Goal: Task Accomplishment & Management: Manage account settings

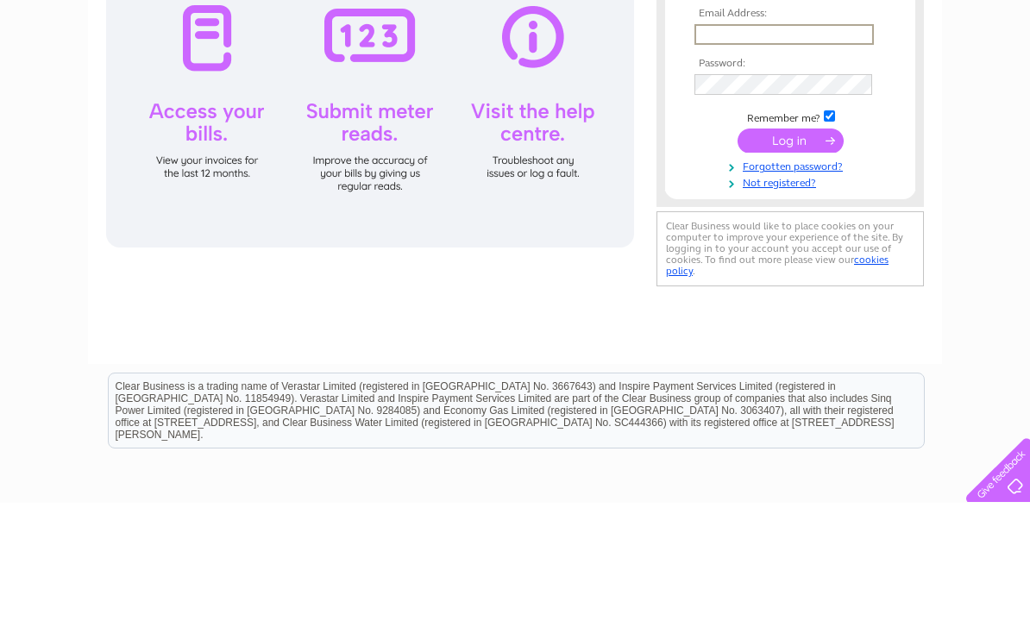
type input "[EMAIL_ADDRESS][DOMAIN_NAME]"
click at [790, 266] on input "submit" at bounding box center [791, 265] width 106 height 24
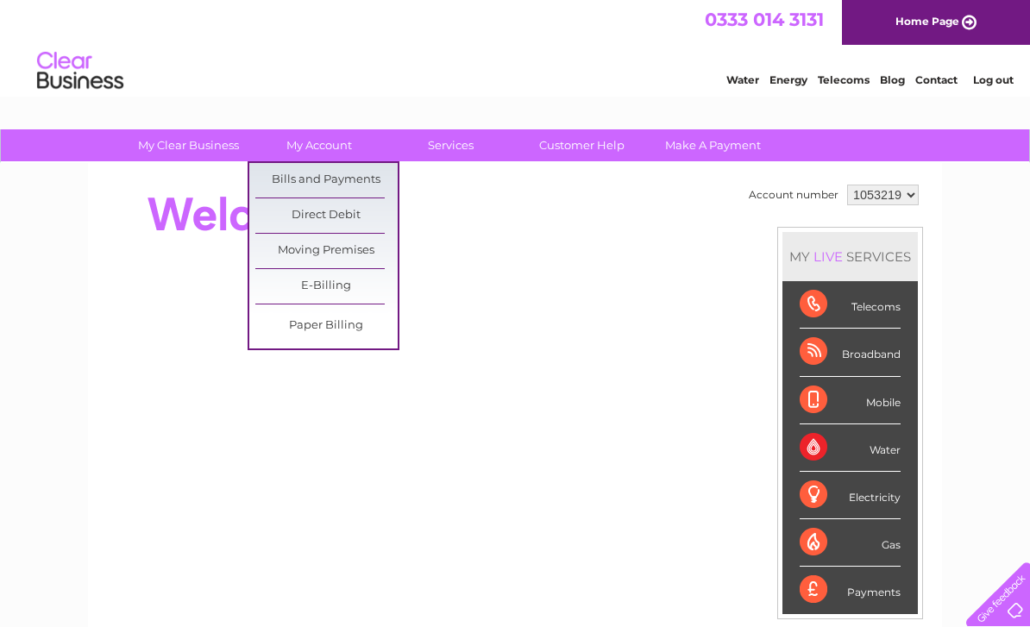
click at [301, 180] on link "Bills and Payments" at bounding box center [326, 180] width 142 height 35
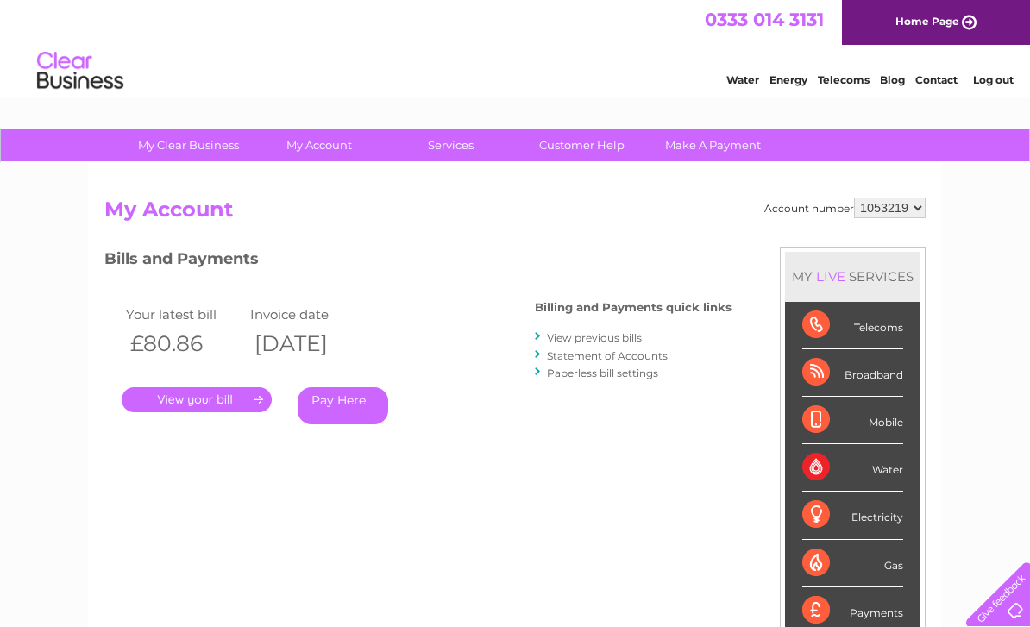
click at [576, 338] on link "View previous bills" at bounding box center [594, 337] width 95 height 13
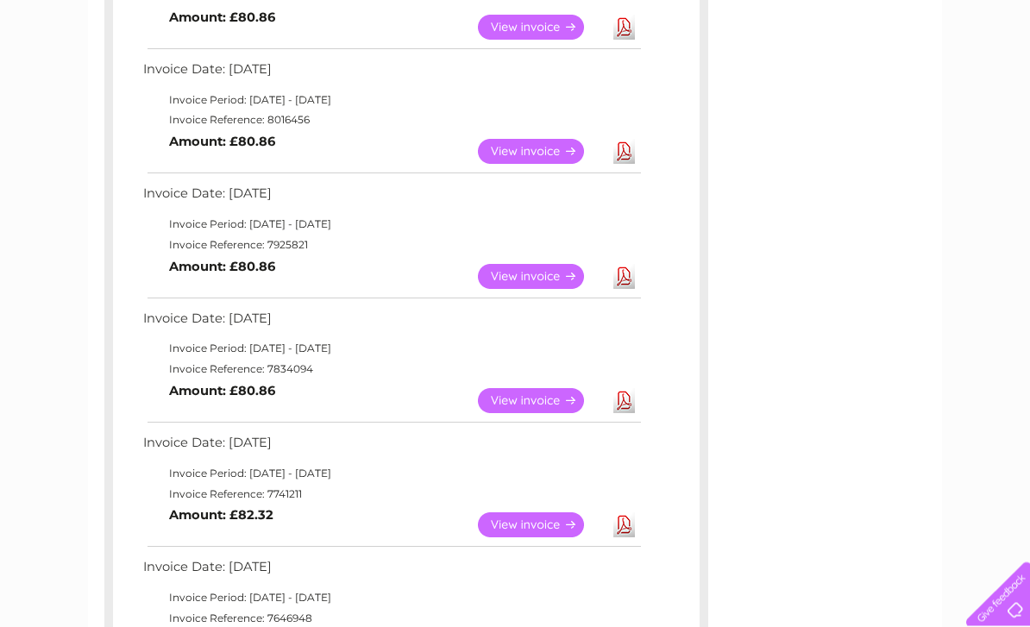
scroll to position [392, 0]
click at [512, 389] on link "View" at bounding box center [541, 399] width 127 height 25
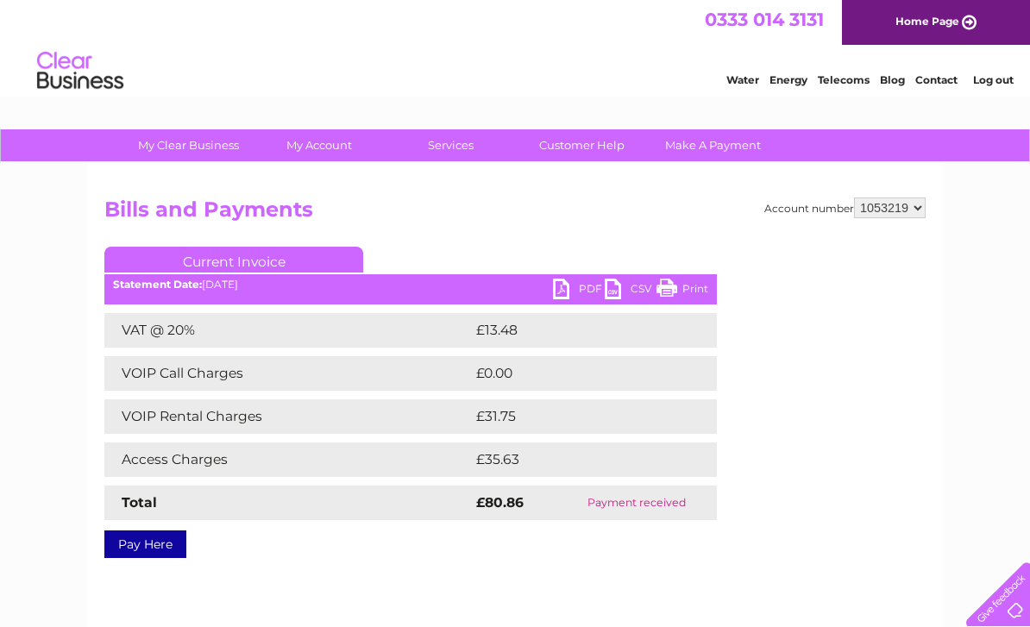
click at [569, 294] on link "PDF" at bounding box center [579, 291] width 52 height 25
